Goal: Information Seeking & Learning: Learn about a topic

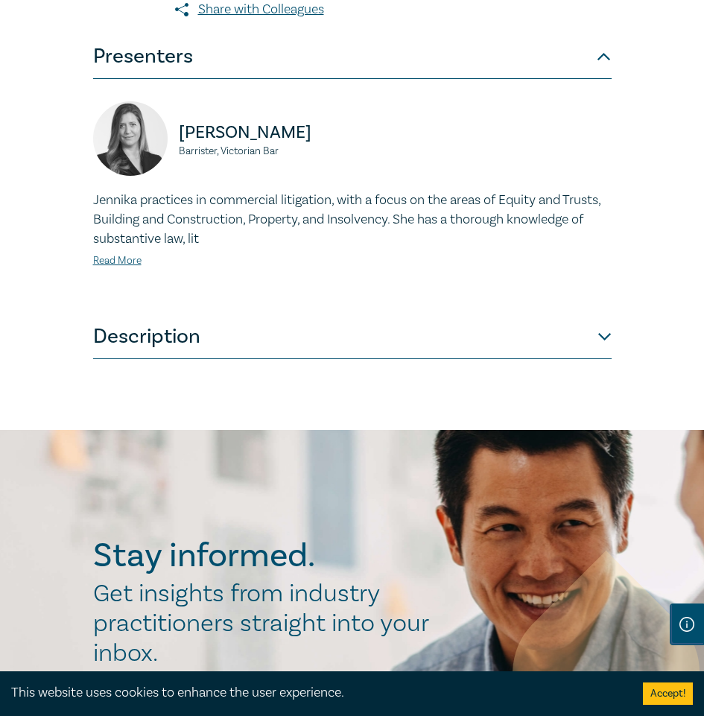
scroll to position [820, 0]
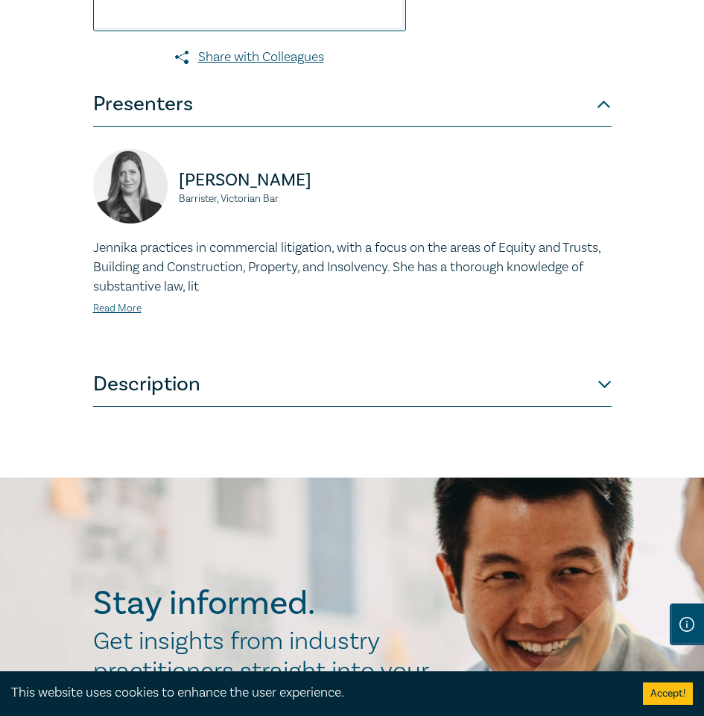
click at [218, 407] on button "Description" at bounding box center [352, 384] width 519 height 45
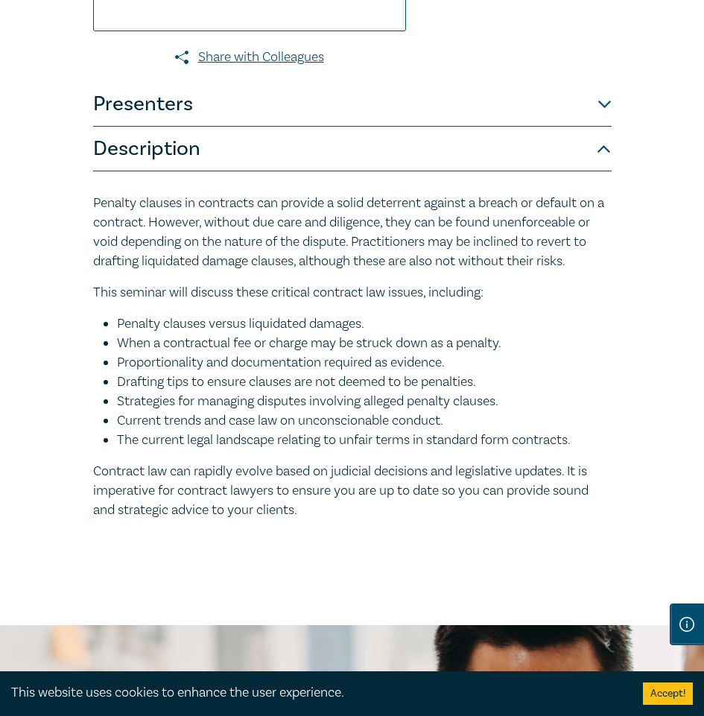
drag, startPoint x: 92, startPoint y: 218, endPoint x: 331, endPoint y: 541, distance: 402.2
copy div "Penalty clauses in contracts can provide a solid deterrent against a breach or …"
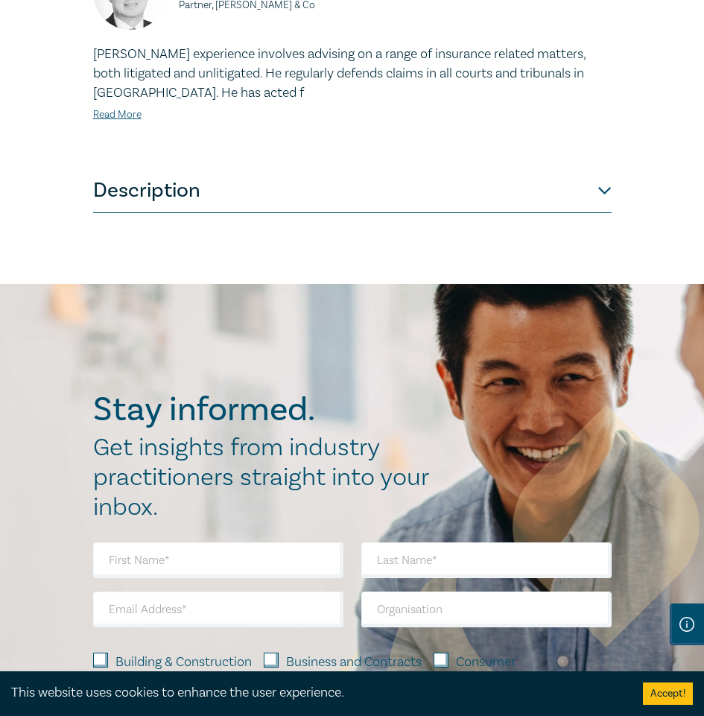
scroll to position [1118, 0]
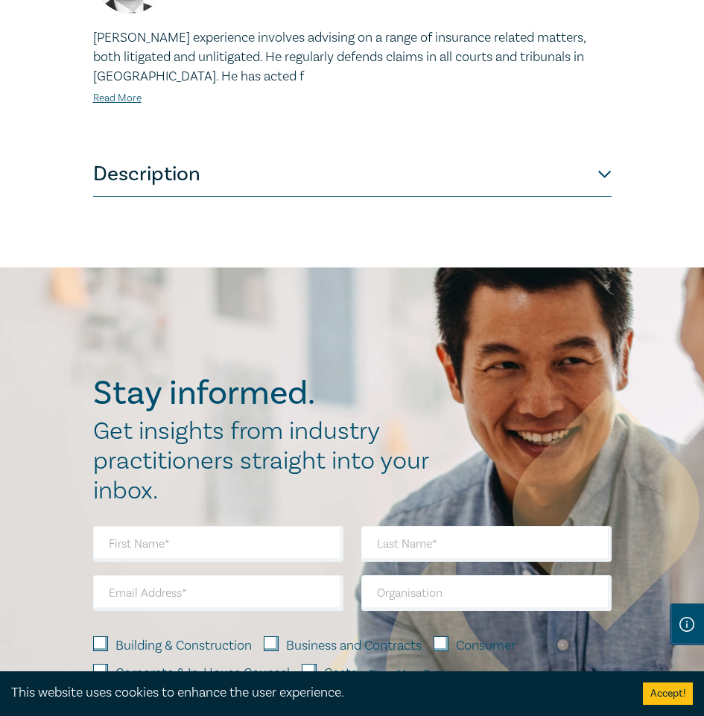
click at [602, 193] on button "Description" at bounding box center [352, 174] width 519 height 45
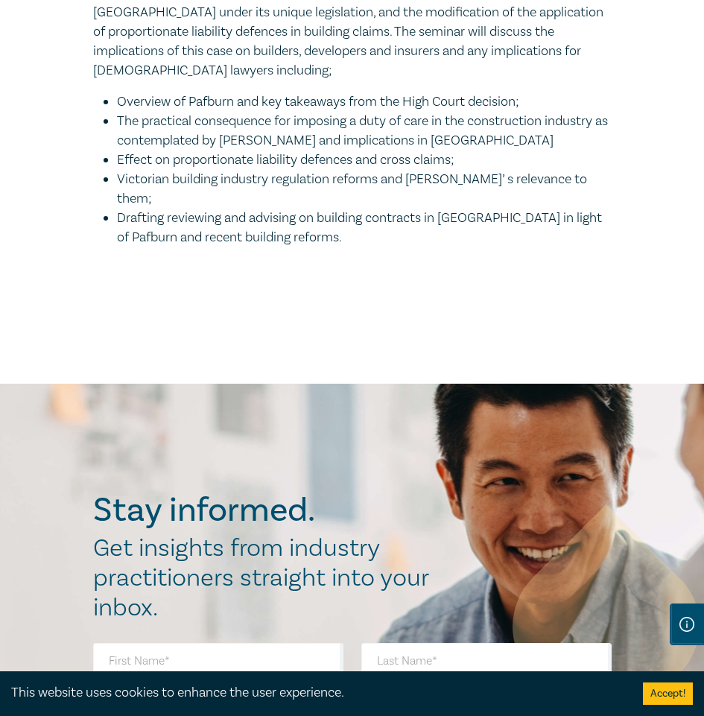
click at [285, 209] on li "Drafting reviewing and advising on building contracts in [GEOGRAPHIC_DATA] in l…" at bounding box center [364, 228] width 495 height 39
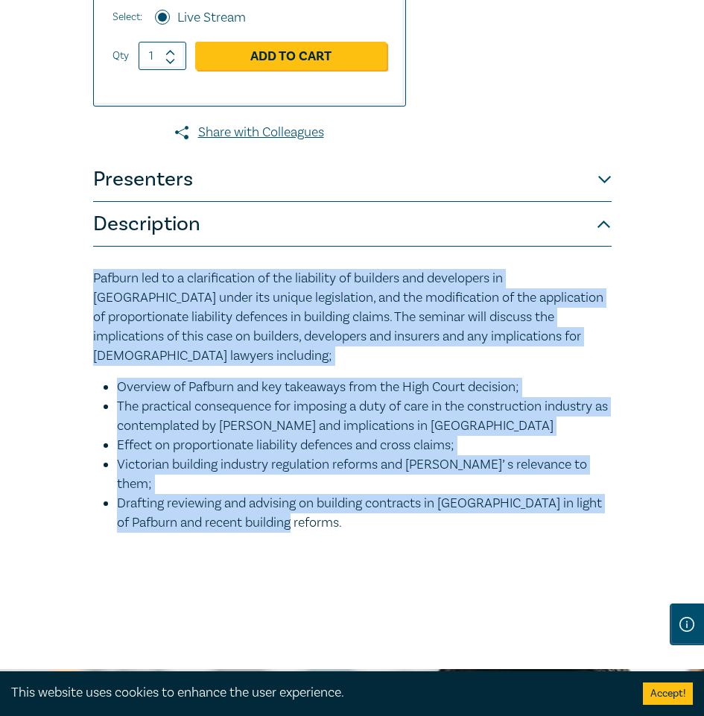
scroll to position [820, 0]
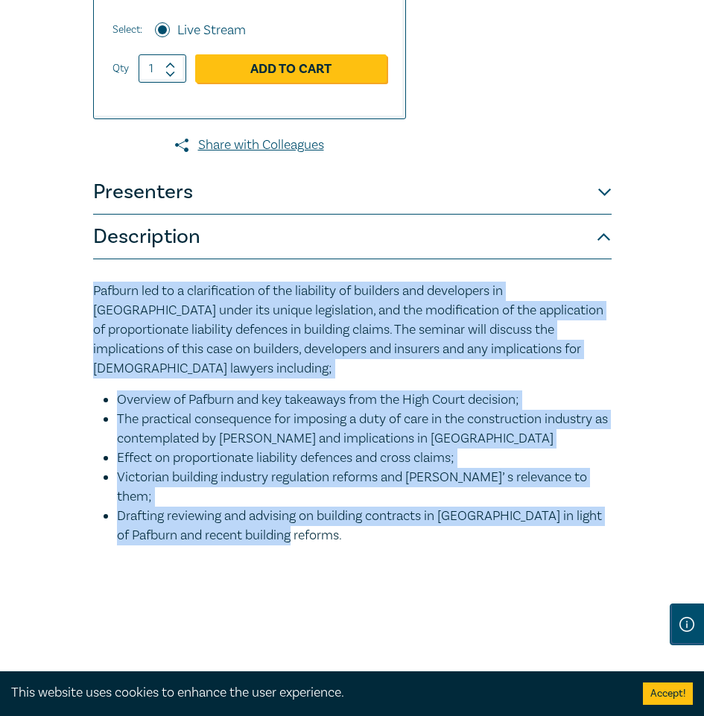
drag, startPoint x: 287, startPoint y: 219, endPoint x: 67, endPoint y: 301, distance: 234.6
copy div "Pafburn led to a clarification of the liability of builders and developers in […"
